Goal: Find contact information

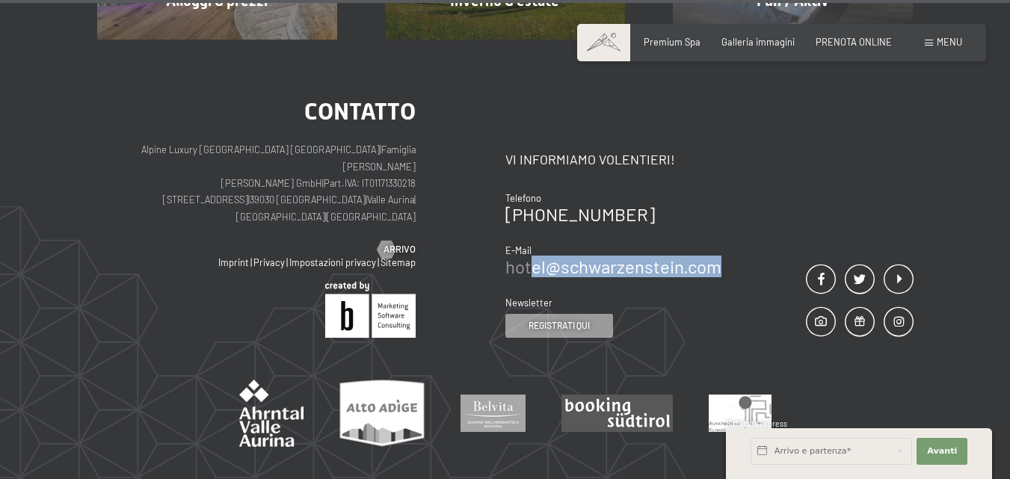
scroll to position [5617, 0]
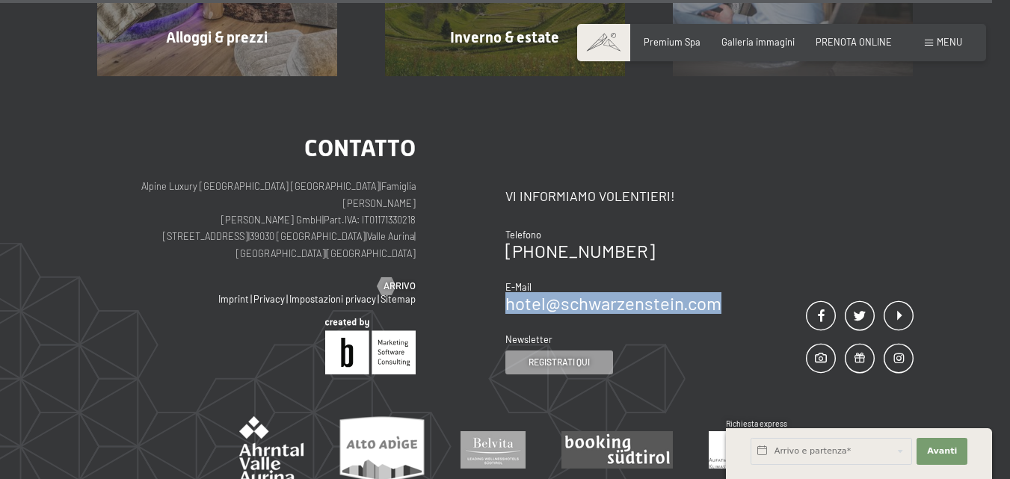
drag, startPoint x: 0, startPoint y: 0, endPoint x: 509, endPoint y: 202, distance: 547.7
click at [509, 202] on div "Contatto Vi informiamo volentieri! Telefono [PHONE_NUMBER] E-Mail hotel@ no-spa…" at bounding box center [709, 255] width 408 height 238
copy link "hotel@ no-spam. schwarzenstein. no-spam. com"
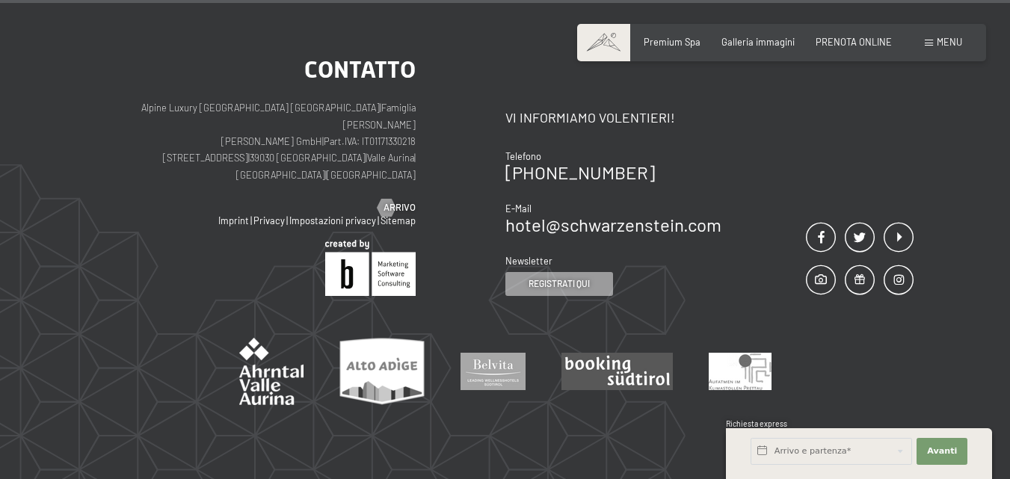
scroll to position [5720, 0]
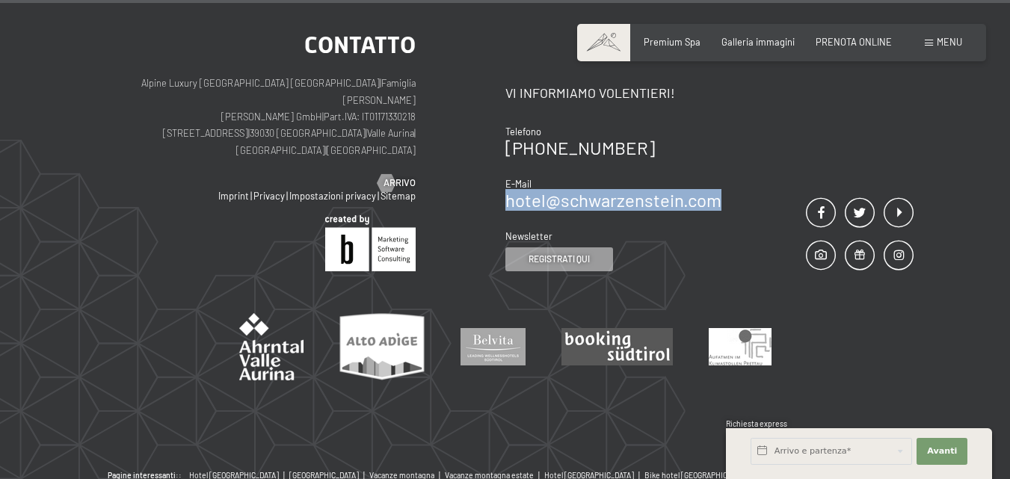
drag, startPoint x: 723, startPoint y: 101, endPoint x: 508, endPoint y: 108, distance: 214.7
click at [508, 108] on div "Contatto Vi informiamo volentieri! Telefono [PHONE_NUMBER] E-Mail hotel@ no-spa…" at bounding box center [709, 152] width 408 height 238
copy link "hotel@ no-spam. schwarzenstein. no-spam. com"
